Goal: Navigation & Orientation: Go to known website

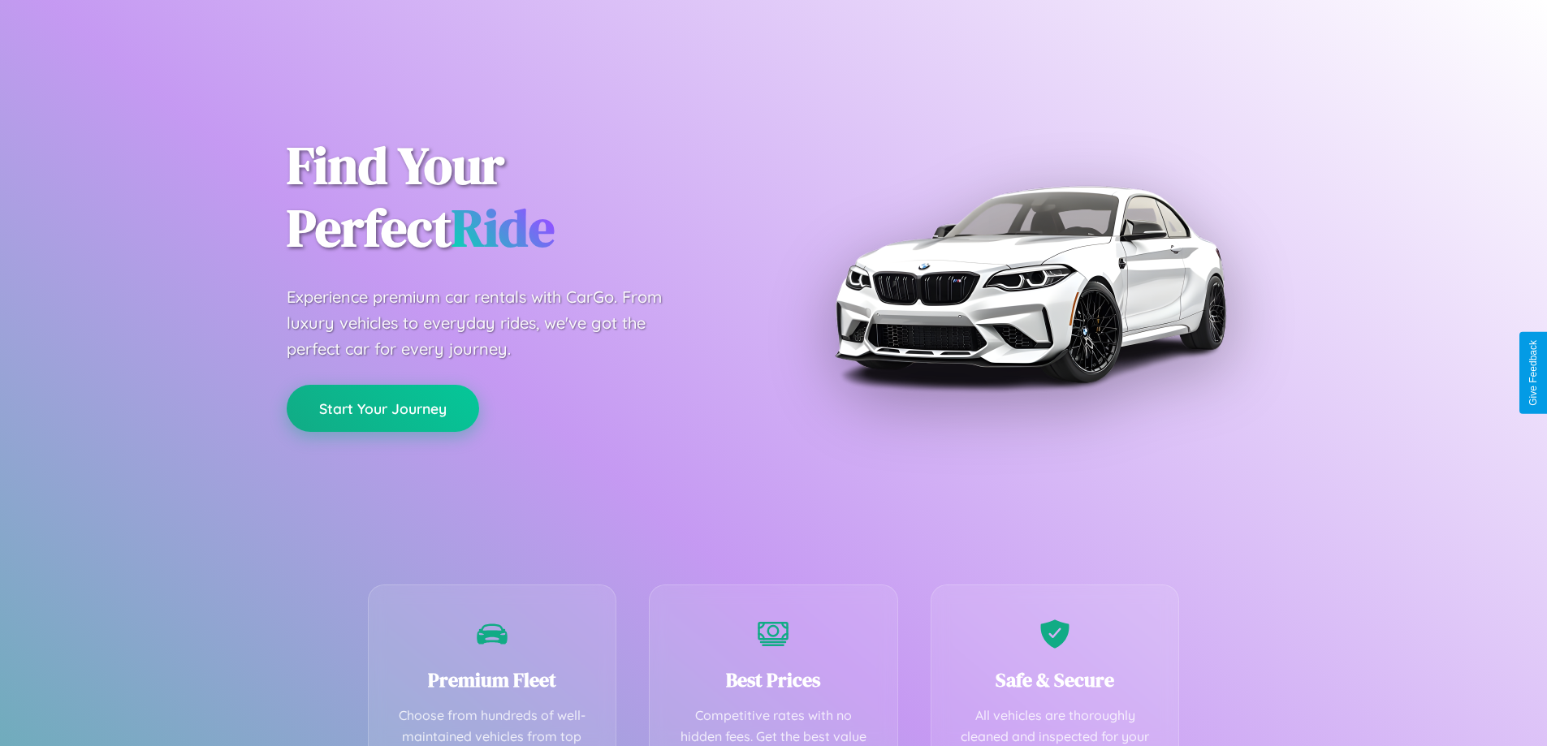
click at [383, 409] on button "Start Your Journey" at bounding box center [383, 408] width 192 height 47
click at [383, 408] on button "Start Your Journey" at bounding box center [383, 408] width 192 height 47
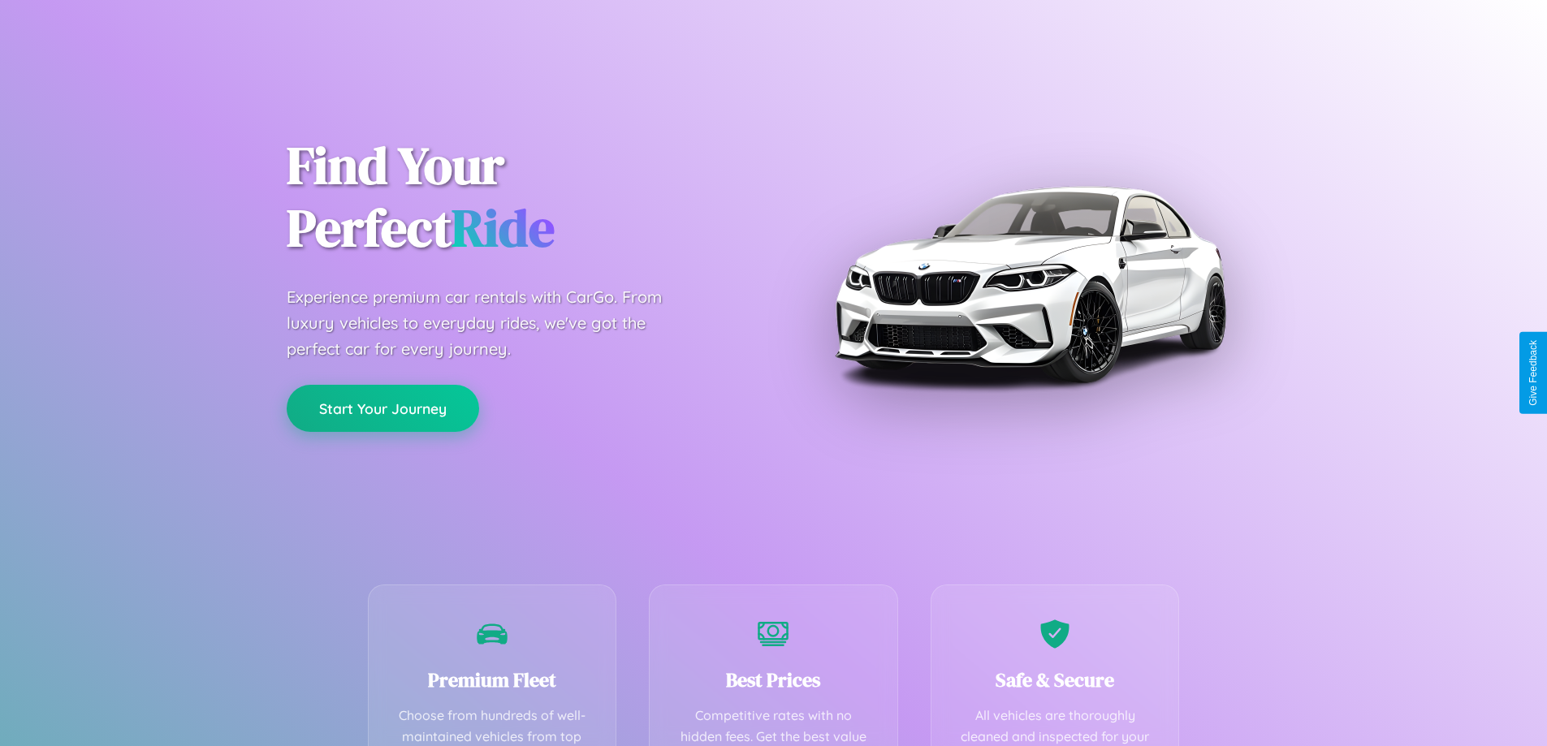
click at [383, 408] on button "Start Your Journey" at bounding box center [383, 408] width 192 height 47
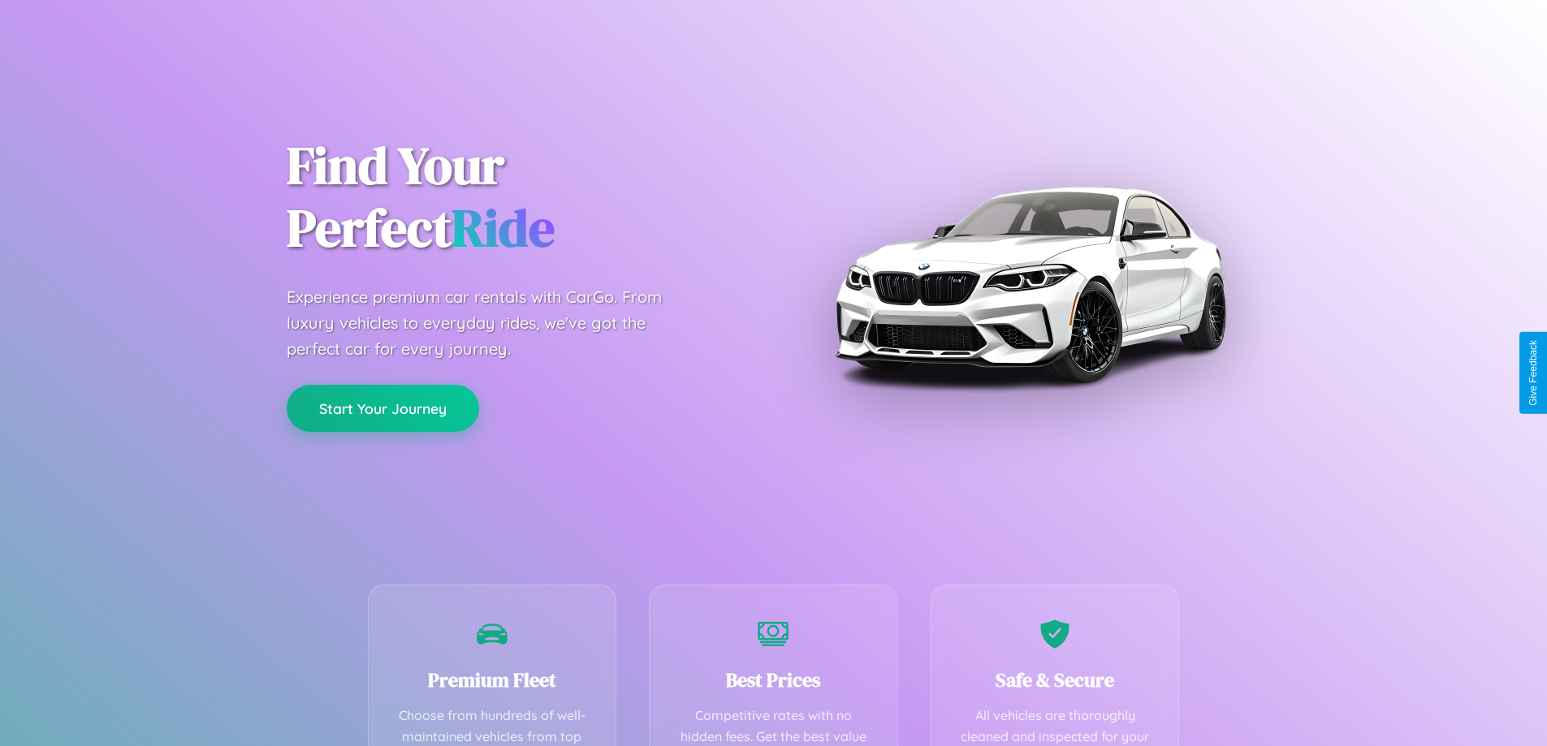
click at [383, 408] on button "Start Your Journey" at bounding box center [383, 408] width 192 height 47
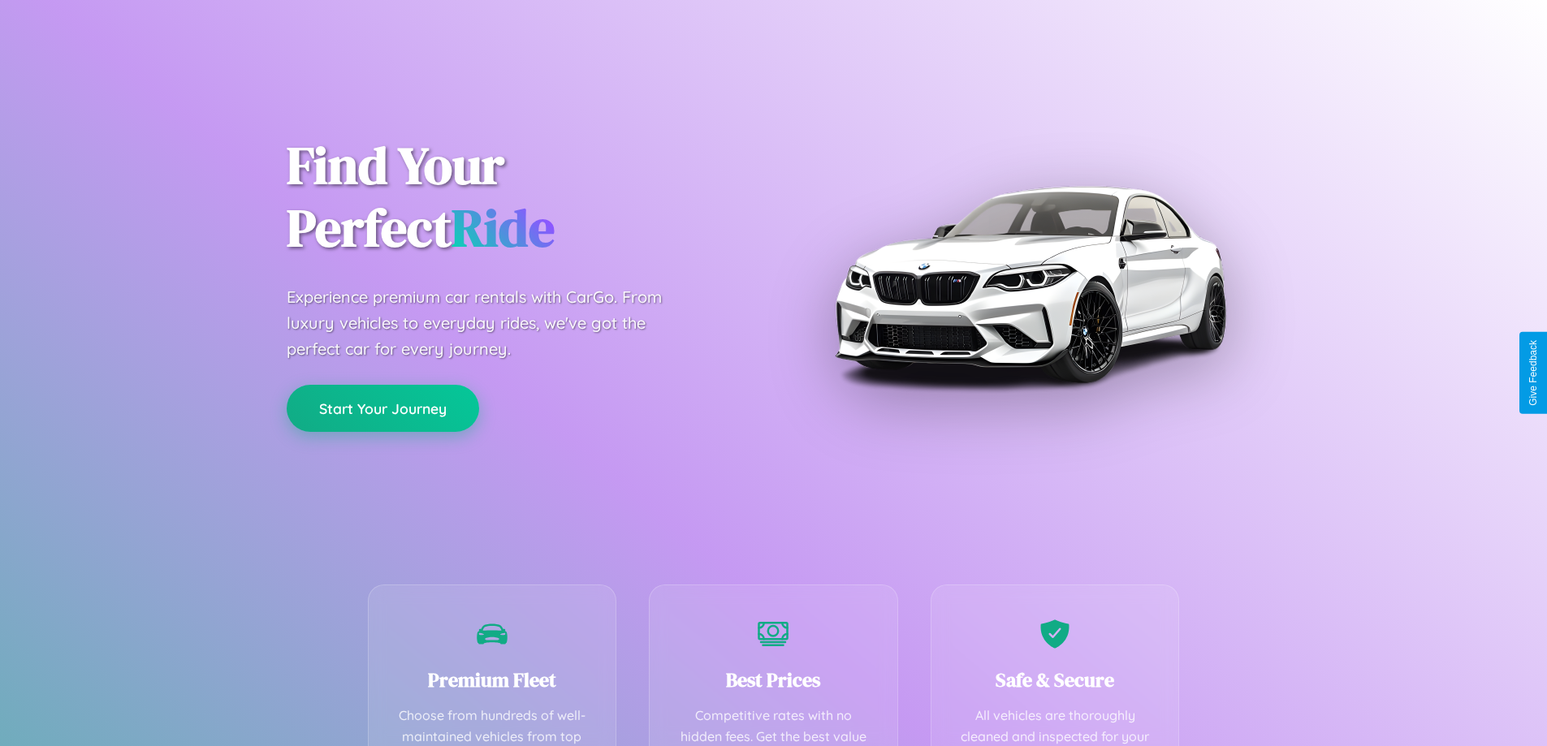
click at [383, 408] on button "Start Your Journey" at bounding box center [383, 408] width 192 height 47
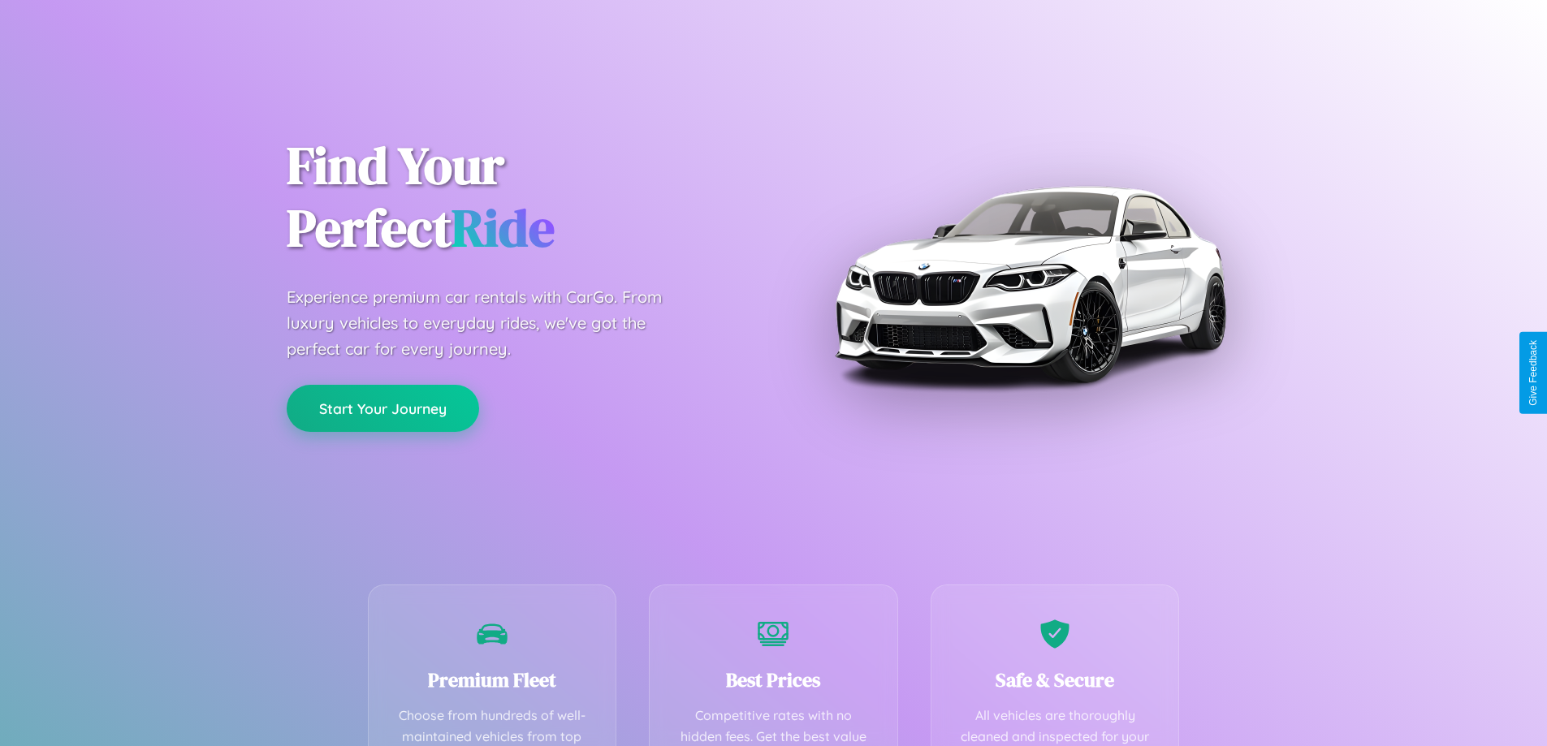
click at [383, 408] on button "Start Your Journey" at bounding box center [383, 408] width 192 height 47
